Goal: Task Accomplishment & Management: Manage account settings

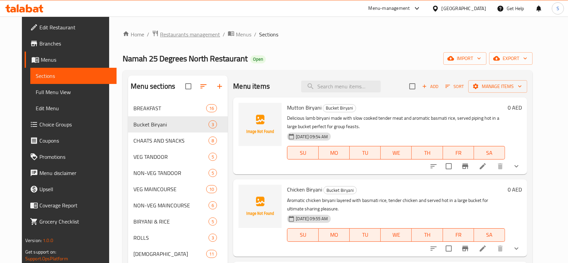
drag, startPoint x: 0, startPoint y: 0, endPoint x: 175, endPoint y: 33, distance: 178.2
click at [175, 33] on span "Restaurants management" at bounding box center [190, 34] width 60 height 8
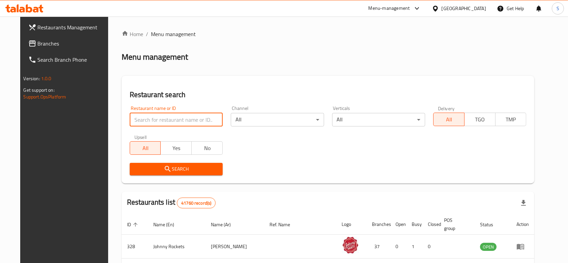
click at [183, 114] on input "search" at bounding box center [176, 119] width 93 height 13
paste input "1,025"
click button "Search" at bounding box center [176, 169] width 93 height 12
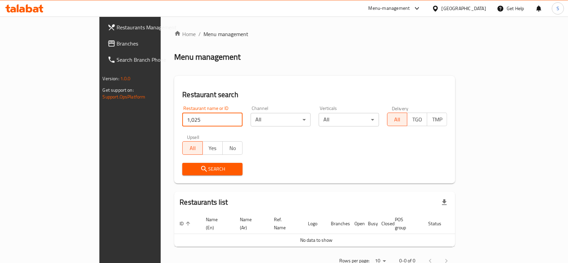
click at [182, 118] on input "1,025" at bounding box center [212, 119] width 60 height 13
type input "1025"
click button "Search" at bounding box center [212, 169] width 60 height 12
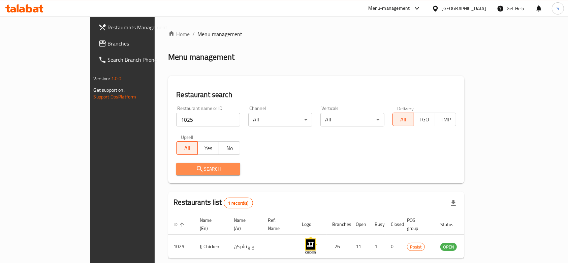
click at [182, 173] on span "Search" at bounding box center [208, 169] width 53 height 8
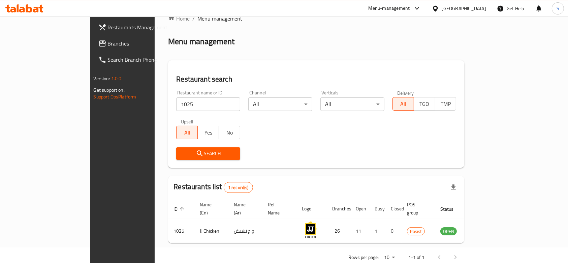
scroll to position [24, 0]
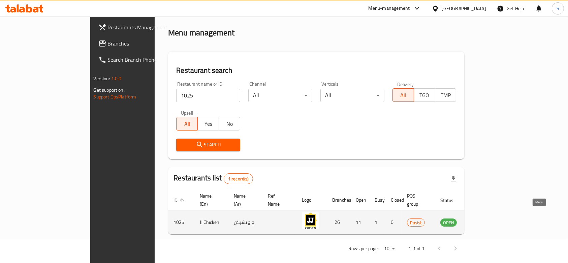
click at [483, 220] on icon "enhanced table" at bounding box center [479, 223] width 7 height 6
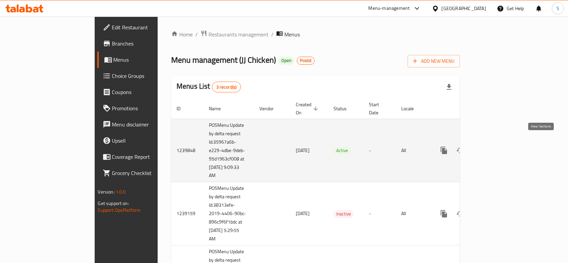
click at [501, 142] on link "enhanced table" at bounding box center [492, 150] width 16 height 16
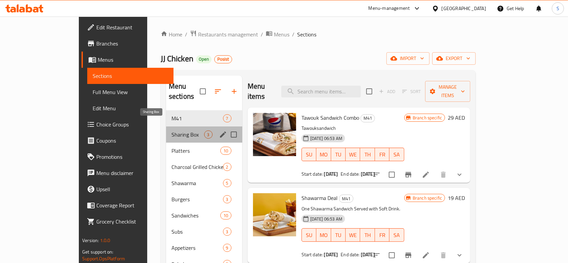
click at [171, 130] on span "Sharing Box" at bounding box center [187, 134] width 33 height 8
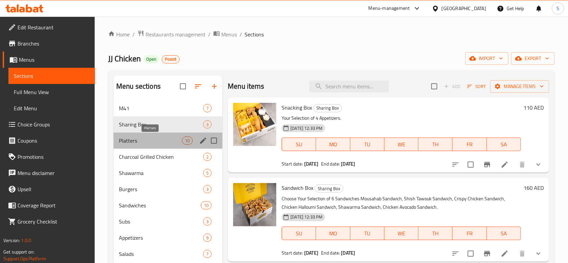
click at [149, 142] on span "Platters" at bounding box center [150, 140] width 63 height 8
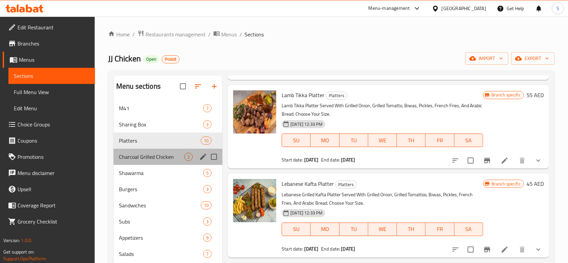
click at [151, 149] on div "Charcoal Grilled Chicken 2" at bounding box center [168, 157] width 109 height 16
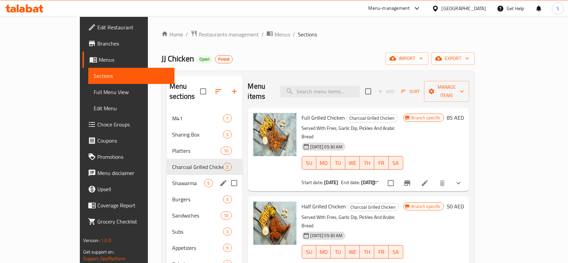
click at [167, 175] on div "Shawarma 5" at bounding box center [204, 183] width 75 height 16
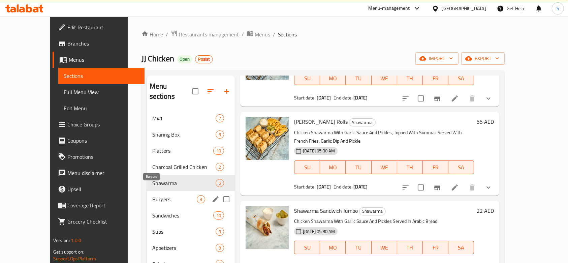
click at [156, 195] on span "Burgers" at bounding box center [174, 199] width 44 height 8
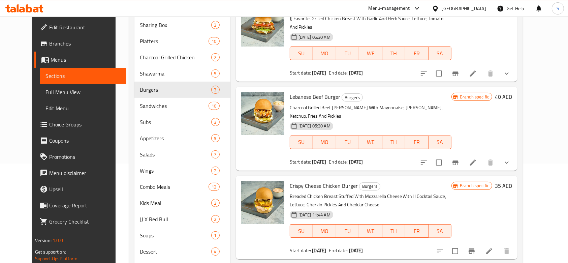
scroll to position [2, 0]
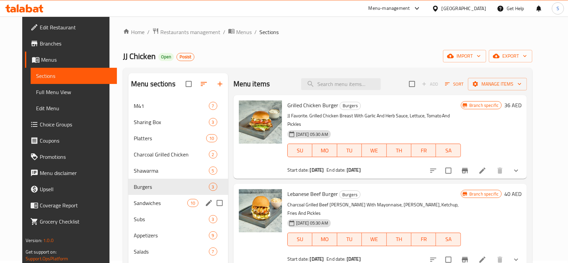
click at [142, 199] on span "Sandwiches" at bounding box center [161, 203] width 54 height 8
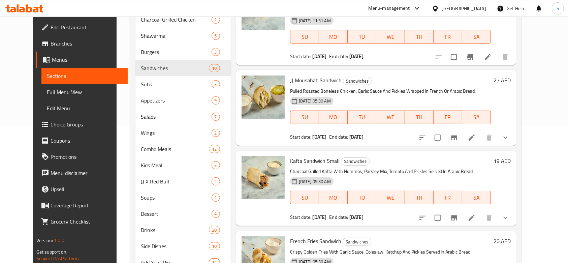
scroll to position [182, 0]
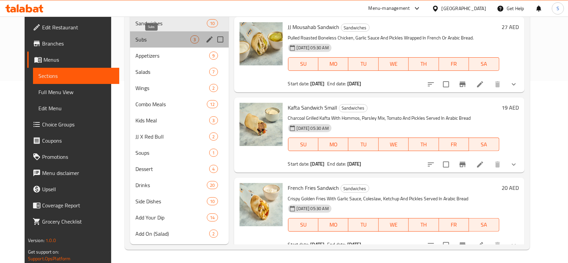
click at [154, 41] on span "Subs" at bounding box center [162, 39] width 55 height 8
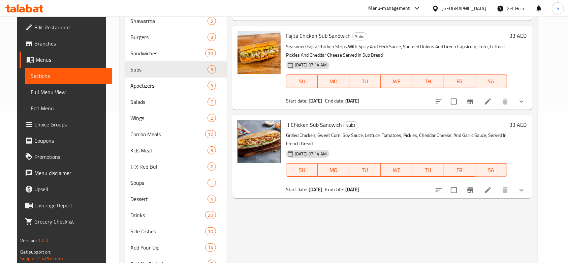
scroll to position [182, 0]
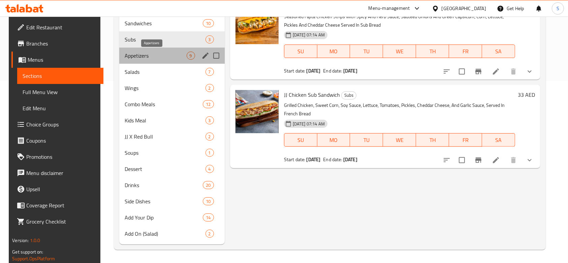
click at [159, 57] on span "Appetizers" at bounding box center [156, 56] width 62 height 8
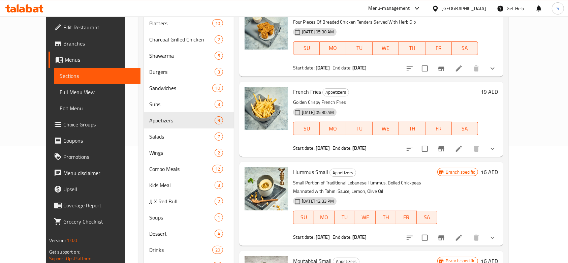
scroll to position [182, 0]
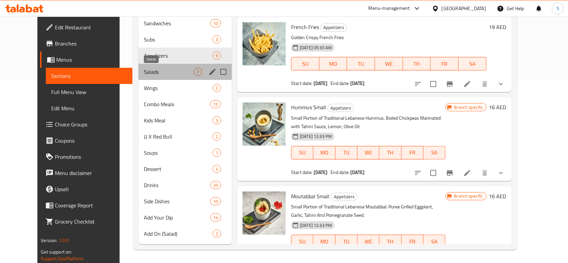
click at [144, 69] on span "Salads" at bounding box center [169, 72] width 50 height 8
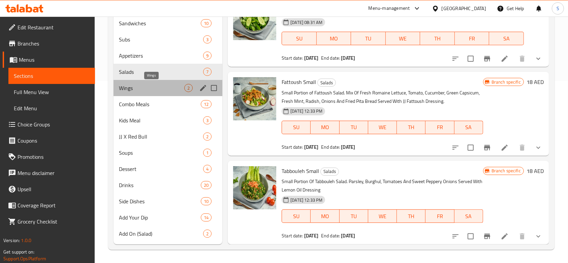
click at [159, 87] on span "Wings" at bounding box center [151, 88] width 65 height 8
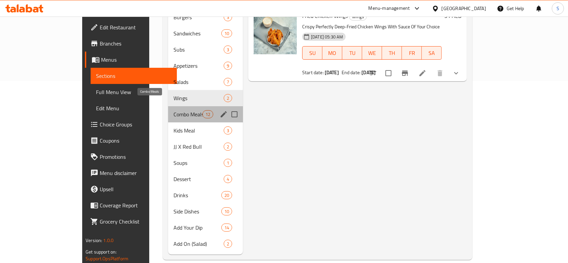
click at [173, 110] on span "Combo Meals" at bounding box center [187, 114] width 29 height 8
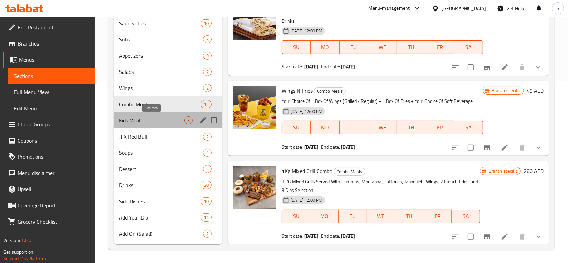
click at [160, 123] on span "Kids Meal" at bounding box center [151, 120] width 65 height 8
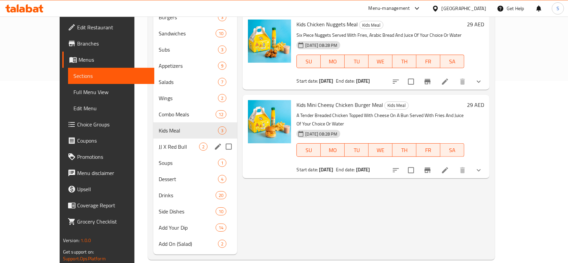
click at [162, 141] on div "JJ X Red Bull 2" at bounding box center [195, 146] width 84 height 16
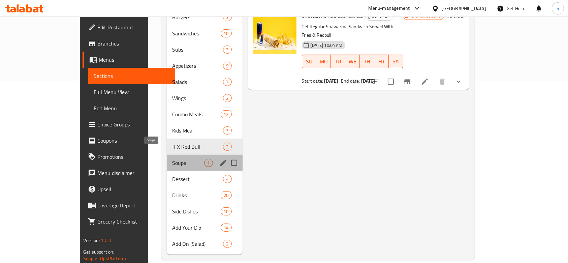
click at [172, 159] on span "Soups" at bounding box center [188, 163] width 32 height 8
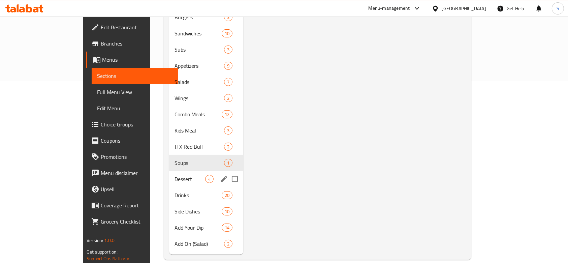
click at [174, 175] on span "Dessert" at bounding box center [189, 179] width 31 height 8
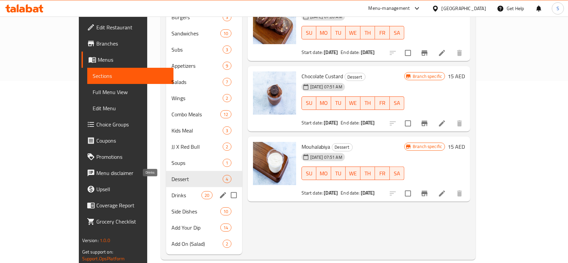
click at [171, 191] on span "Drinks" at bounding box center [186, 195] width 30 height 8
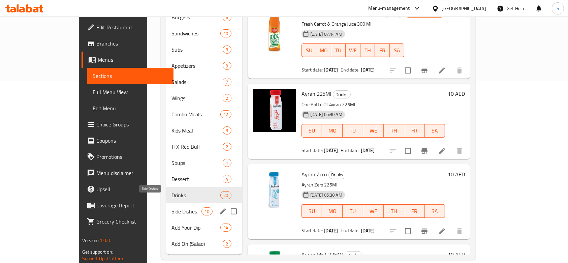
click at [173, 207] on span "Side Dishes" at bounding box center [186, 211] width 30 height 8
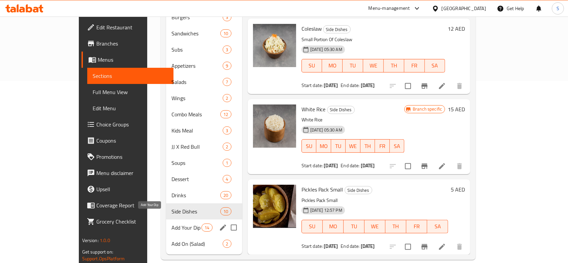
click at [171, 223] on span "Add Your Dip" at bounding box center [186, 227] width 30 height 8
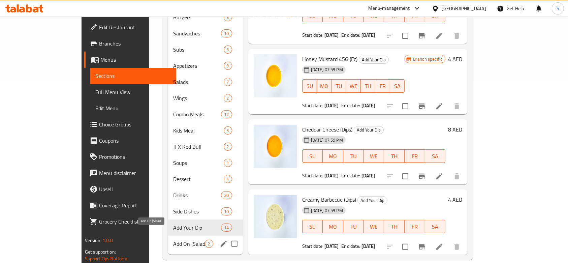
click at [173, 240] on span "Add On (Salad)" at bounding box center [188, 244] width 31 height 8
